Goal: Task Accomplishment & Management: Use online tool/utility

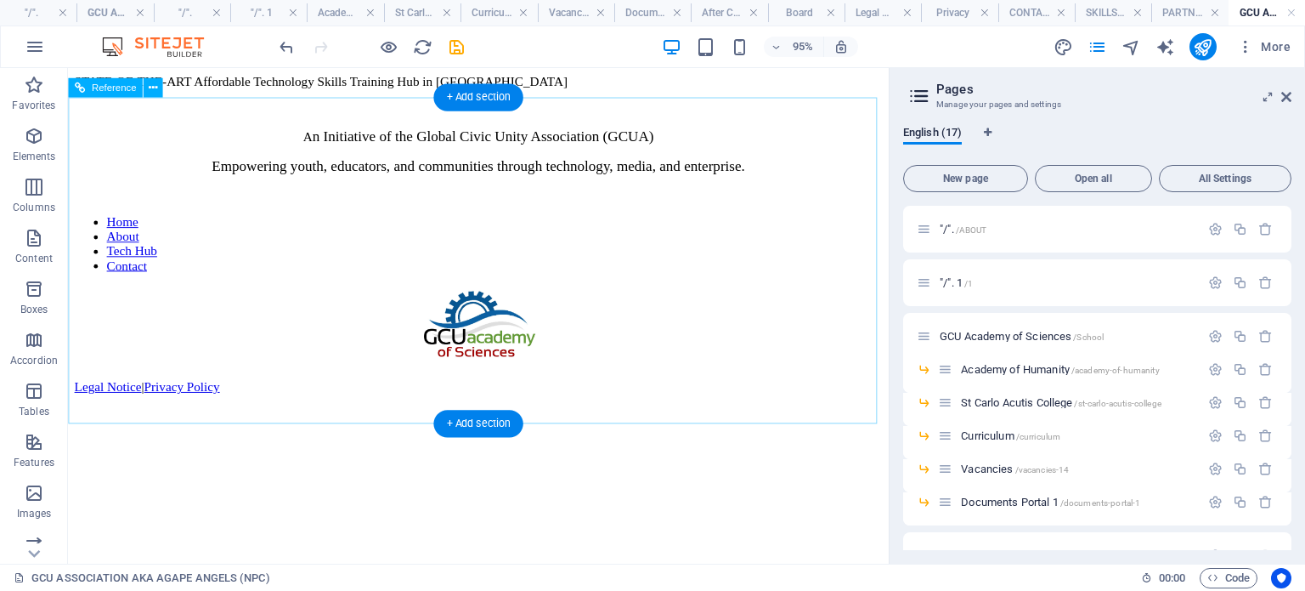
drag, startPoint x: 543, startPoint y: 484, endPoint x: 504, endPoint y: 107, distance: 378.5
click at [504, 107] on div "A n Initiative of the Global Civic Unity Association (GCUA) Empowering youth, e…" at bounding box center [500, 464] width 851 height 748
click at [432, 138] on div "A n Initiative of the Global Civic Unity Association (GCUA) Empowering youth, e…" at bounding box center [500, 271] width 851 height 362
click at [307, 209] on div "A n Initiative of the Global Civic Unity Association (GCUA) Empowering youth, e…" at bounding box center [500, 170] width 851 height 78
click at [290, 167] on div "A n Initiative of the Global Civic Unity Association (GCUA) Empowering youth, e…" at bounding box center [500, 170] width 851 height 78
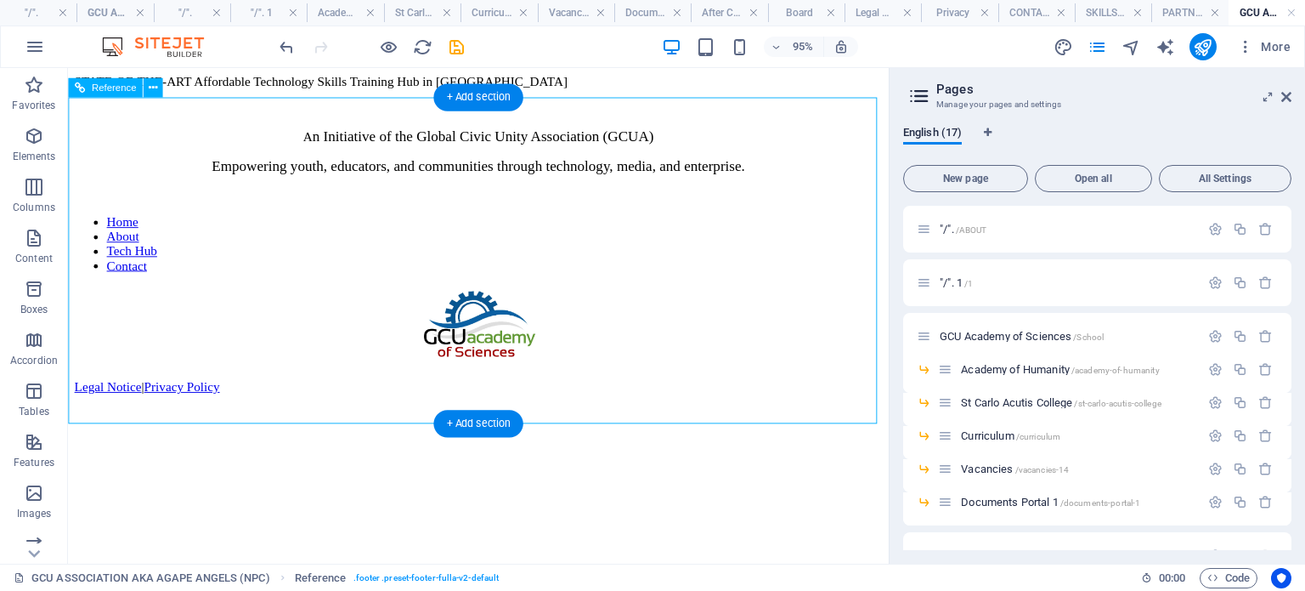
click at [290, 167] on div "A n Initiative of the Global Civic Unity Association (GCUA) Empowering youth, e…" at bounding box center [500, 170] width 851 height 78
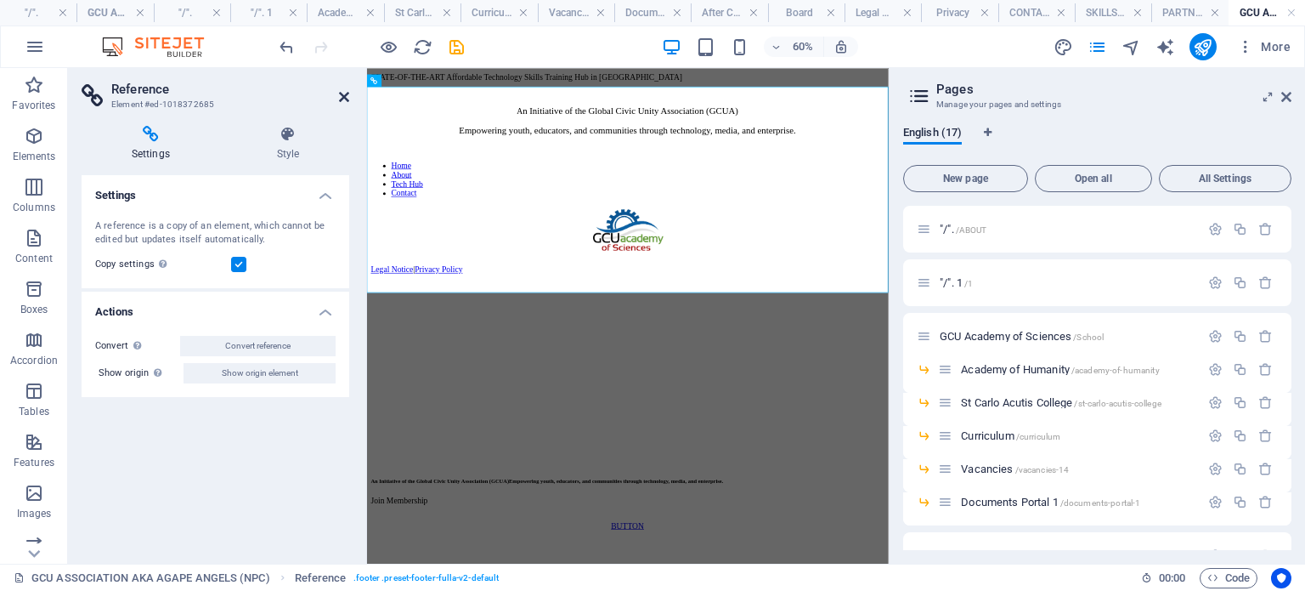
click at [343, 98] on icon at bounding box center [344, 97] width 10 height 14
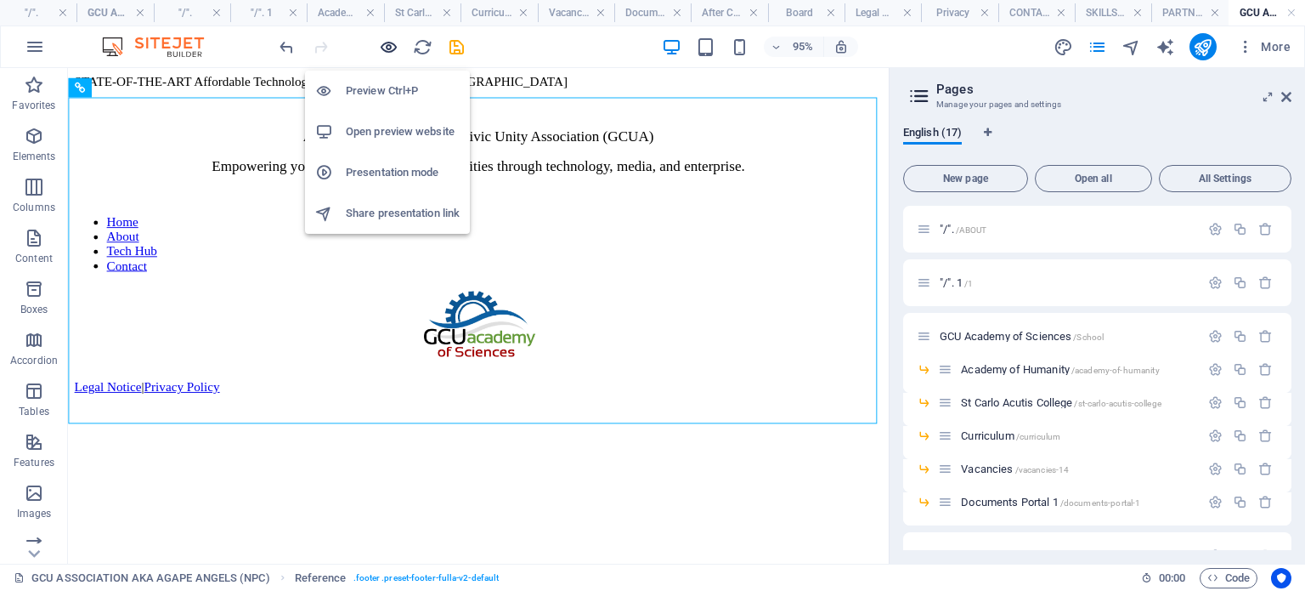
click at [385, 42] on icon "button" at bounding box center [389, 47] width 20 height 20
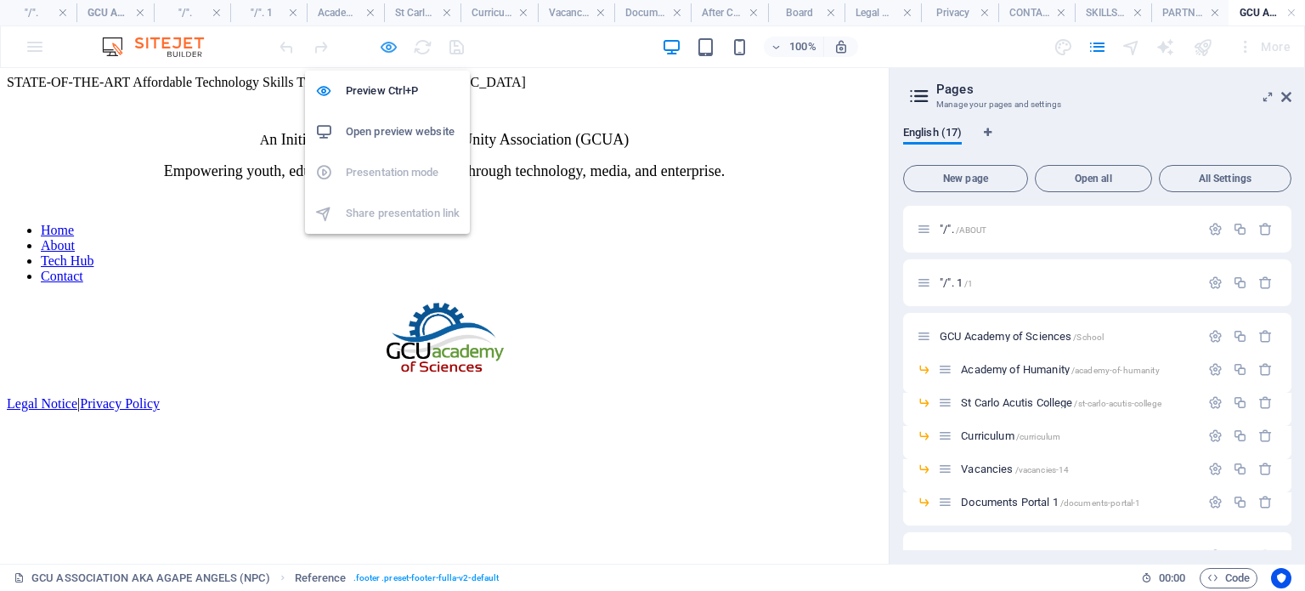
click at [387, 43] on icon "button" at bounding box center [389, 47] width 20 height 20
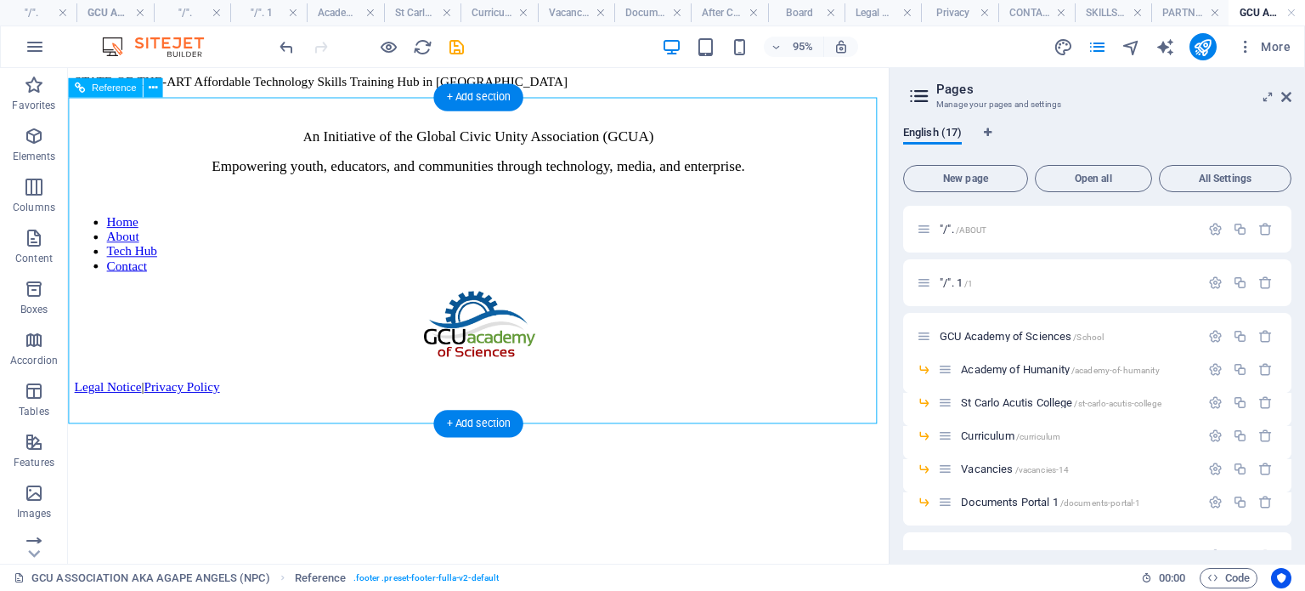
click at [273, 209] on div "A n Initiative of the Global Civic Unity Association (GCUA) Empowering youth, e…" at bounding box center [500, 170] width 851 height 78
